Goal: Task Accomplishment & Management: Manage account settings

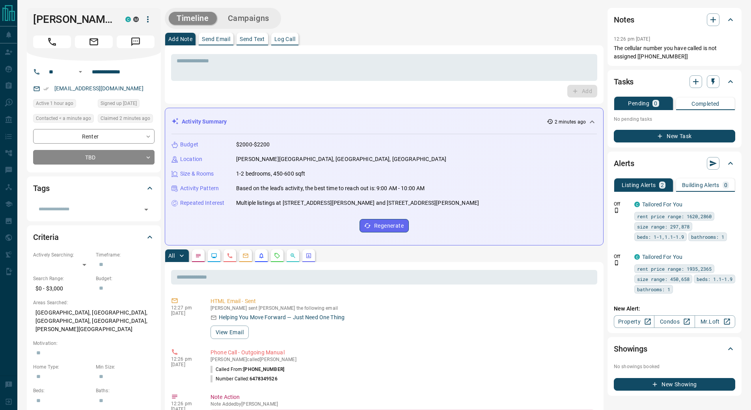
click at [368, 18] on div "Timeline Campaigns" at bounding box center [384, 18] width 439 height 21
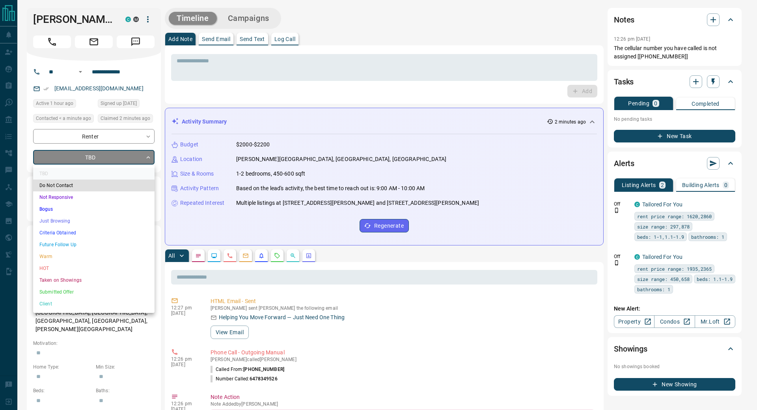
click at [62, 206] on li "Bogus" at bounding box center [93, 209] width 121 height 12
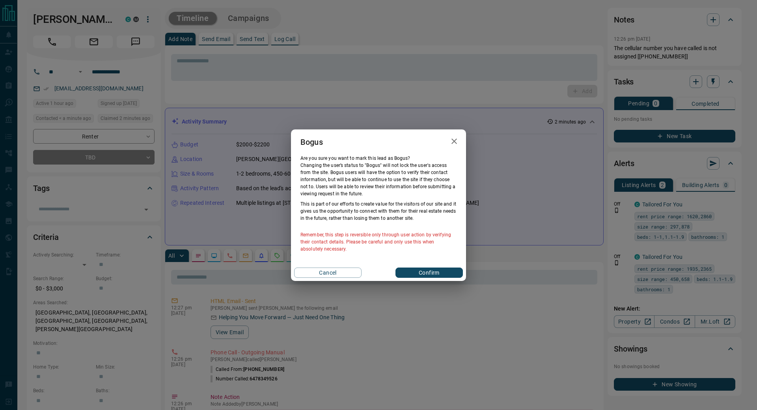
click at [434, 272] on button "Confirm" at bounding box center [429, 272] width 67 height 10
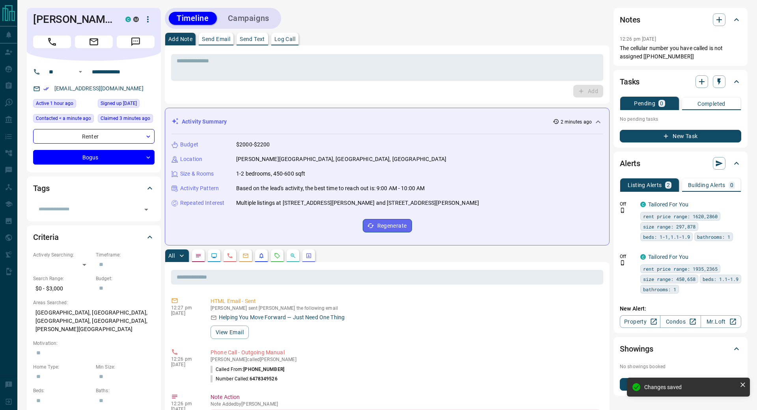
type input "**********"
type input "*"
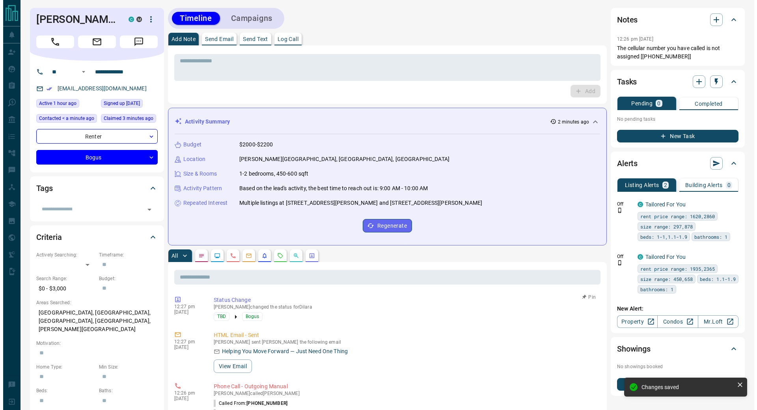
scroll to position [79, 0]
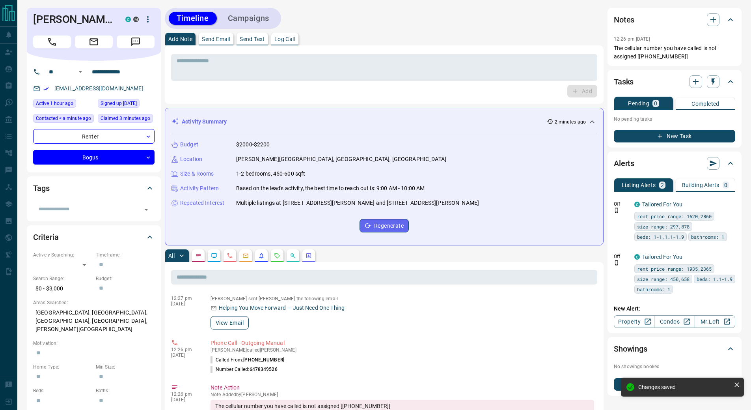
click at [237, 323] on button "View Email" at bounding box center [230, 322] width 38 height 13
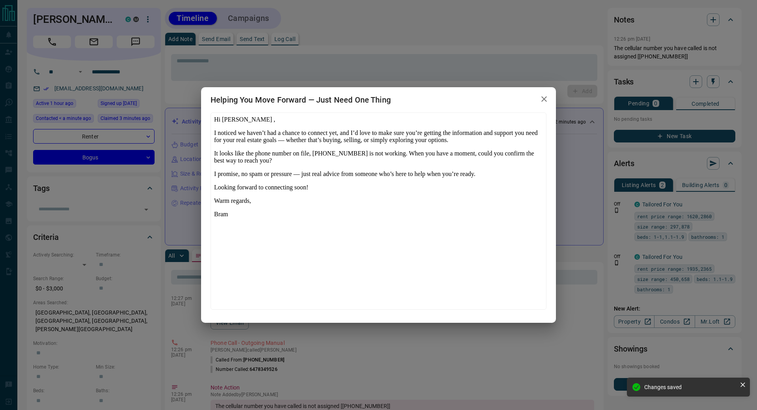
scroll to position [0, 0]
click at [546, 99] on icon "button" at bounding box center [544, 98] width 9 height 9
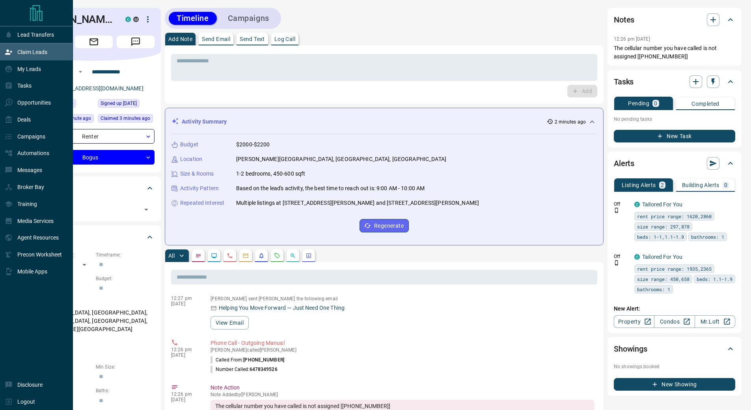
click at [19, 52] on p "Claim Leads" at bounding box center [32, 52] width 30 height 6
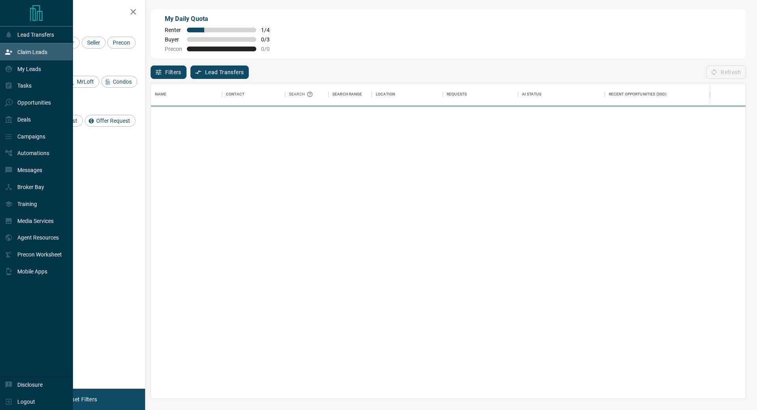
scroll to position [309, 589]
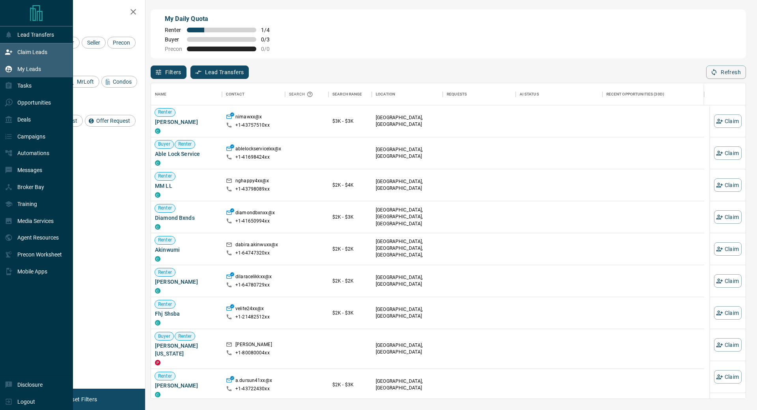
click at [31, 72] on p "My Leads" at bounding box center [29, 69] width 24 height 6
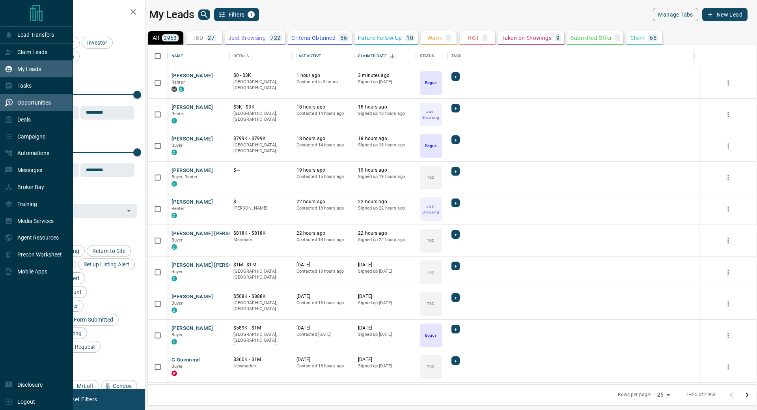
scroll to position [333, 602]
click at [29, 102] on p "Opportunities" at bounding box center [34, 102] width 34 height 6
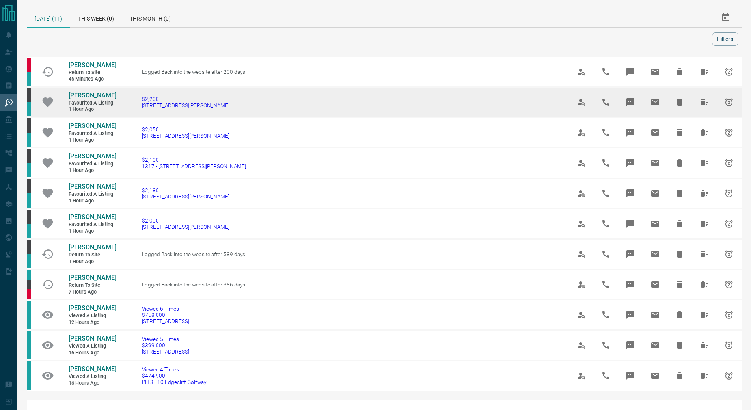
click at [101, 95] on span "[PERSON_NAME]" at bounding box center [93, 95] width 48 height 7
click at [706, 101] on icon "Hide All from Dilara Ozcicek" at bounding box center [705, 102] width 8 height 6
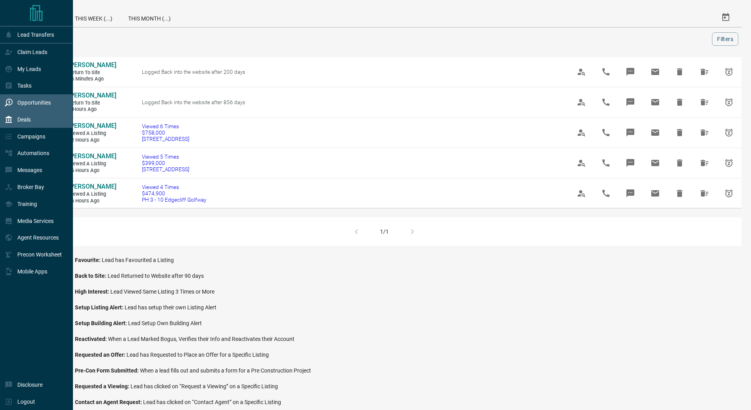
click at [20, 118] on p "Deals" at bounding box center [23, 119] width 13 height 6
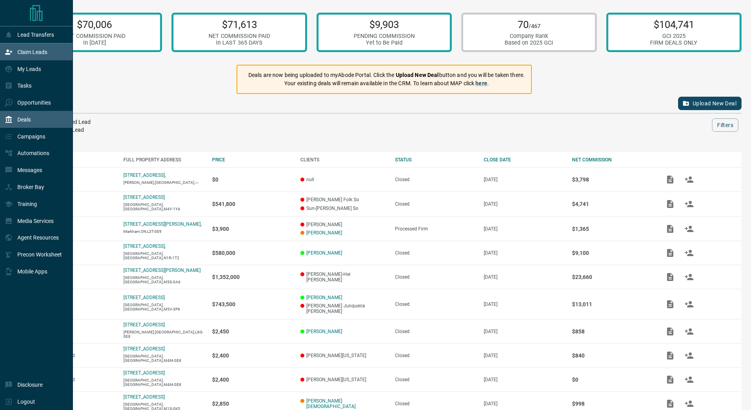
click at [11, 53] on icon at bounding box center [8, 51] width 7 height 5
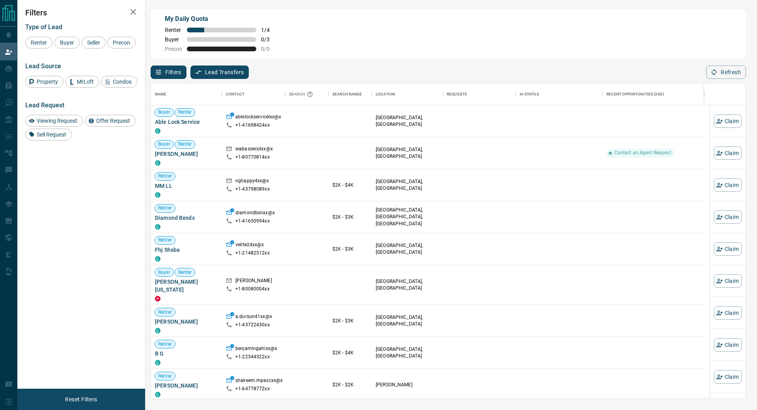
scroll to position [309, 589]
drag, startPoint x: 191, startPoint y: 155, endPoint x: 155, endPoint y: 156, distance: 35.9
click at [155, 156] on span "[PERSON_NAME]" at bounding box center [186, 154] width 63 height 8
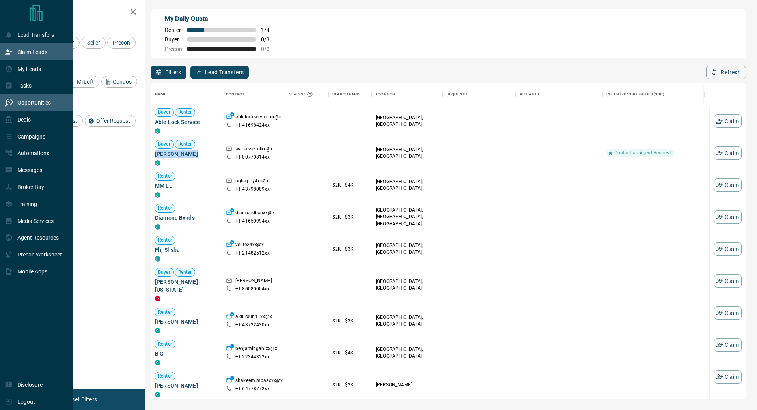
click at [7, 106] on icon at bounding box center [9, 103] width 8 height 8
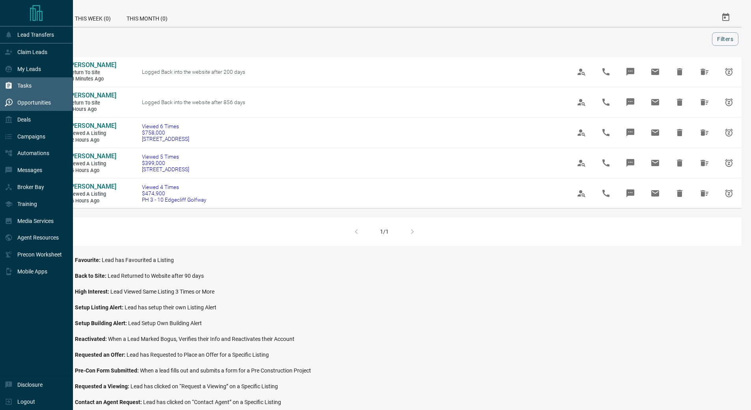
click at [27, 85] on p "Tasks" at bounding box center [24, 85] width 14 height 6
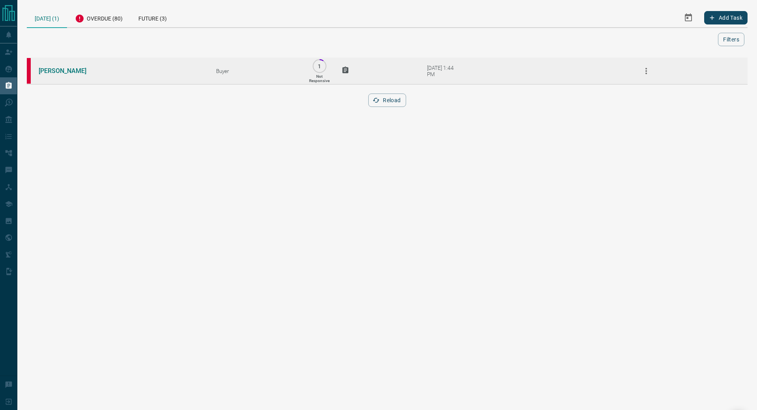
click at [642, 68] on icon "button" at bounding box center [646, 70] width 9 height 9
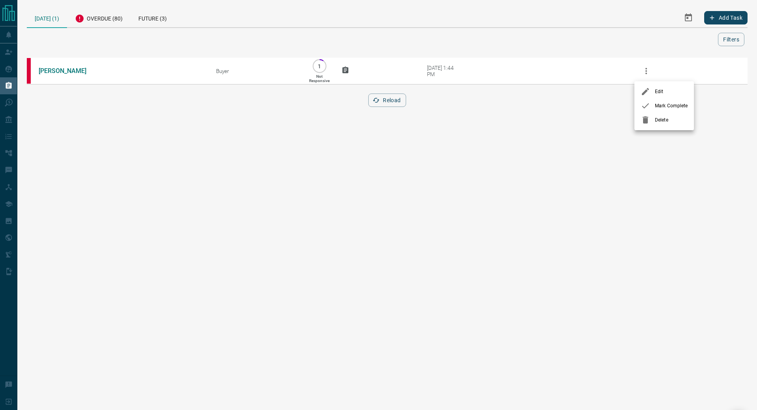
click at [439, 71] on div at bounding box center [378, 205] width 757 height 410
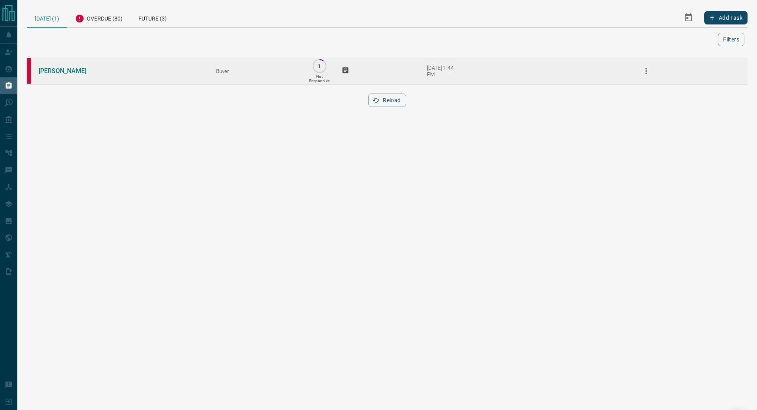
click at [438, 74] on div "[DATE] 1:44 PM" at bounding box center [444, 71] width 34 height 13
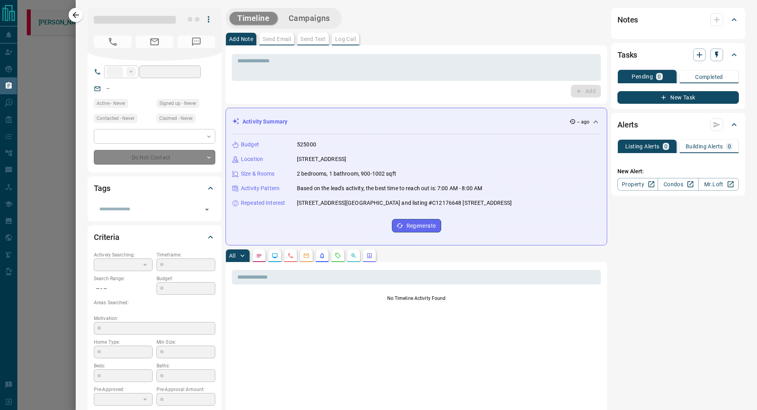
type input "**"
type input "**********"
type input "*"
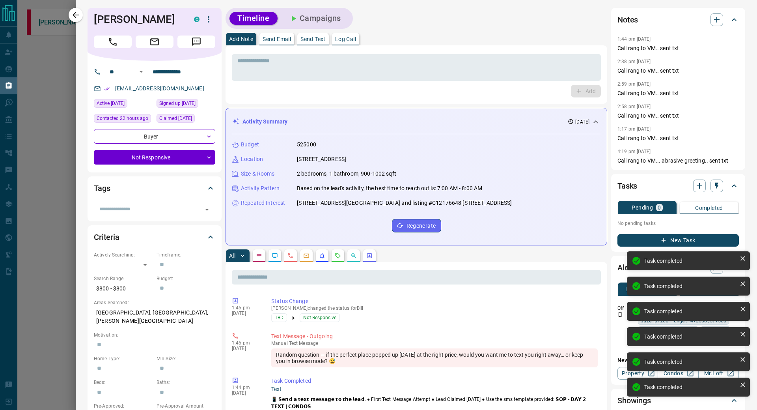
click at [618, 224] on p "No pending tasks" at bounding box center [678, 223] width 121 height 12
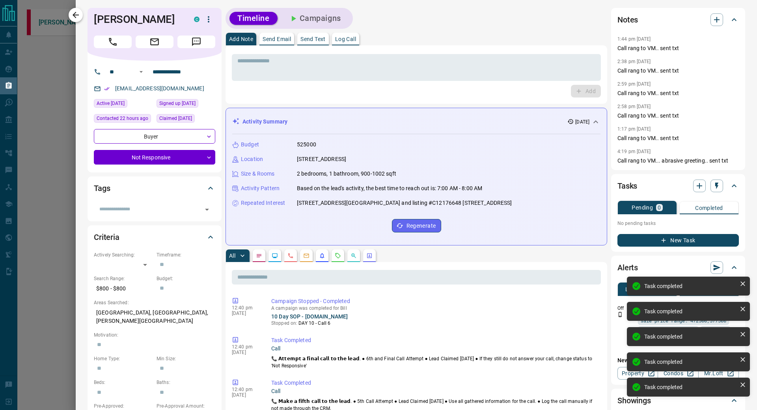
click at [79, 15] on icon "button" at bounding box center [75, 14] width 9 height 9
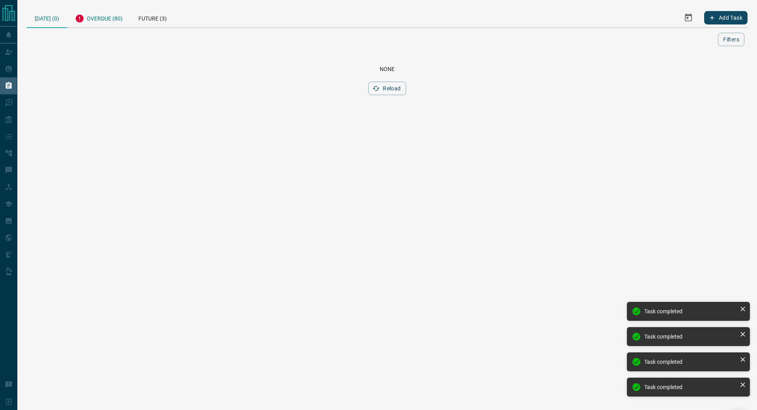
click at [116, 20] on div "Overdue (80)" at bounding box center [99, 17] width 64 height 19
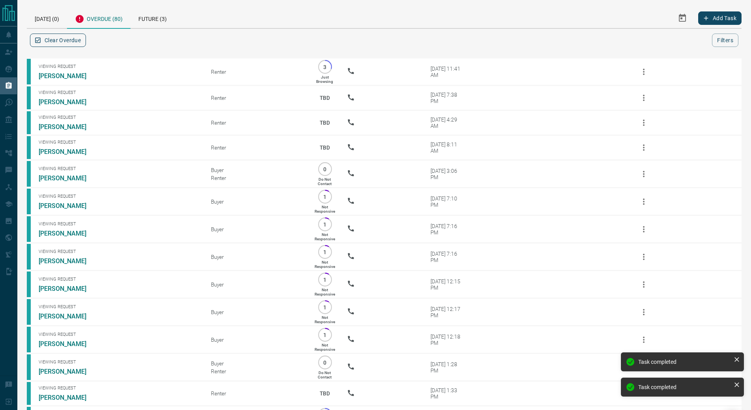
click at [57, 42] on button "Clear Overdue" at bounding box center [58, 40] width 56 height 13
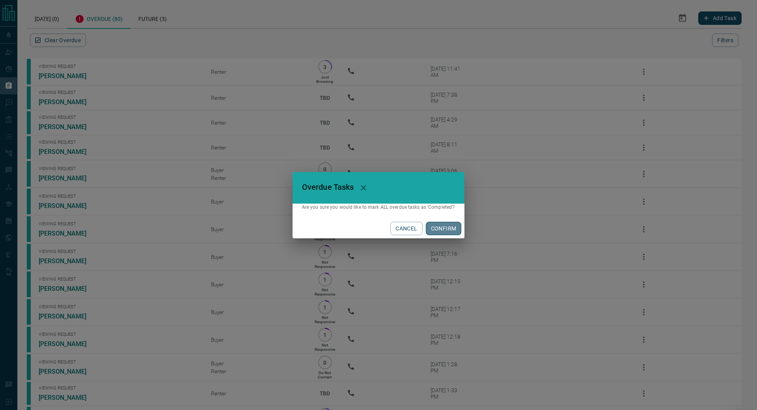
click at [444, 230] on button "CONFIRM" at bounding box center [444, 228] width 36 height 13
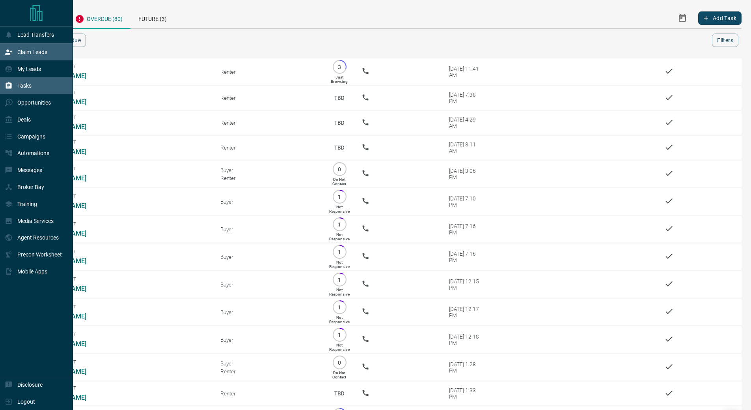
click at [0, 56] on div "Claim Leads" at bounding box center [36, 51] width 73 height 17
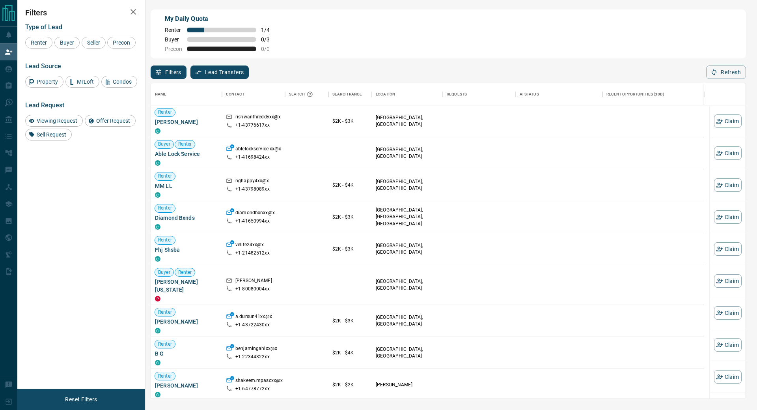
scroll to position [309, 589]
